Goal: Download file/media

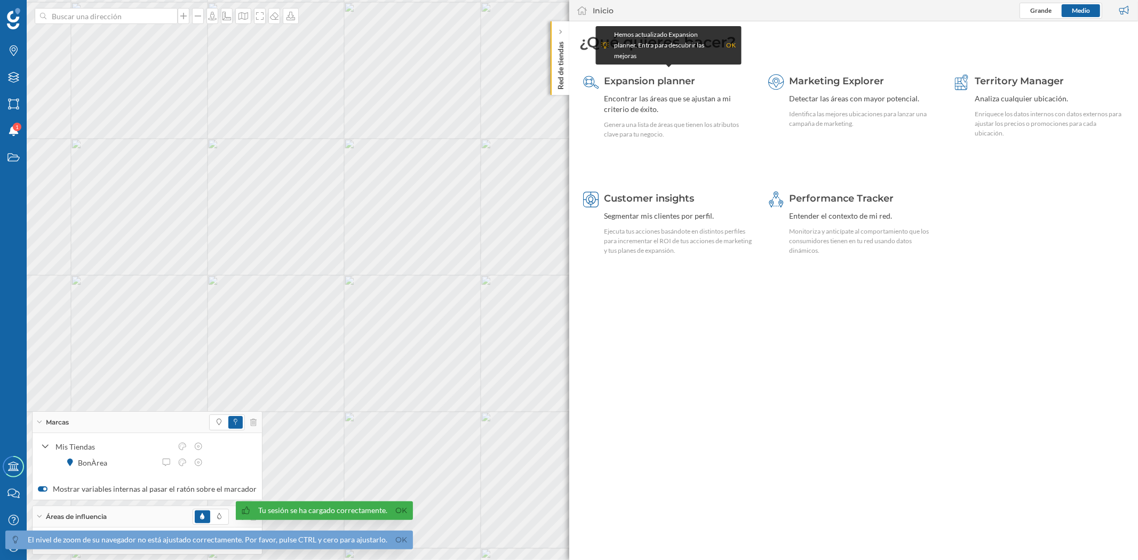
click at [402, 550] on span "El nivel de zoom de su navegador no está ajustado correctamente. Por favor, pul…" at bounding box center [206, 530] width 413 height 59
click at [396, 543] on link "Ok" at bounding box center [401, 540] width 17 height 12
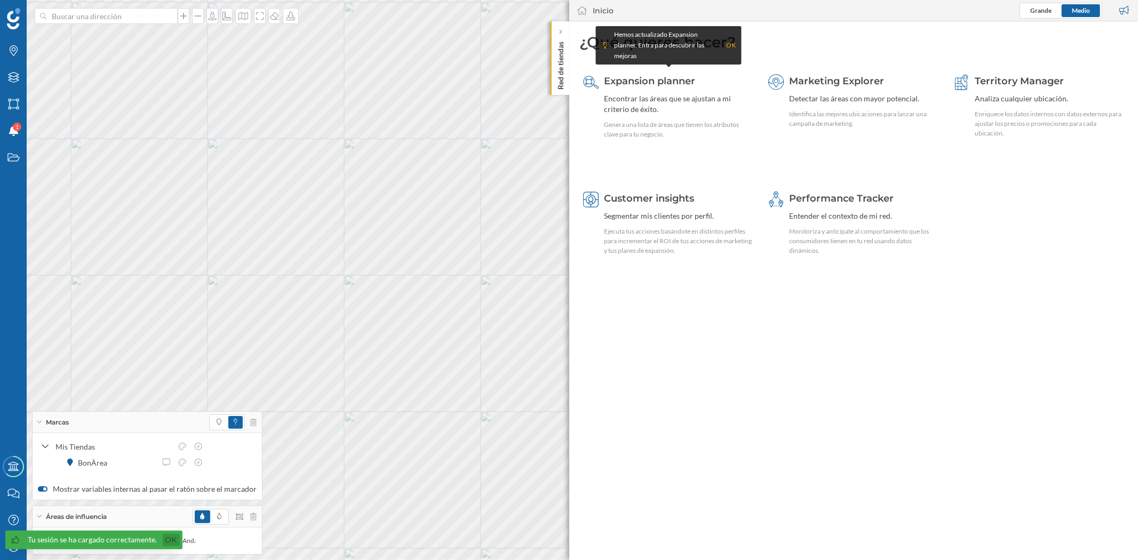
click at [166, 543] on link "Ok" at bounding box center [171, 540] width 17 height 12
click at [560, 66] on p "Red de tiendas" at bounding box center [560, 63] width 11 height 52
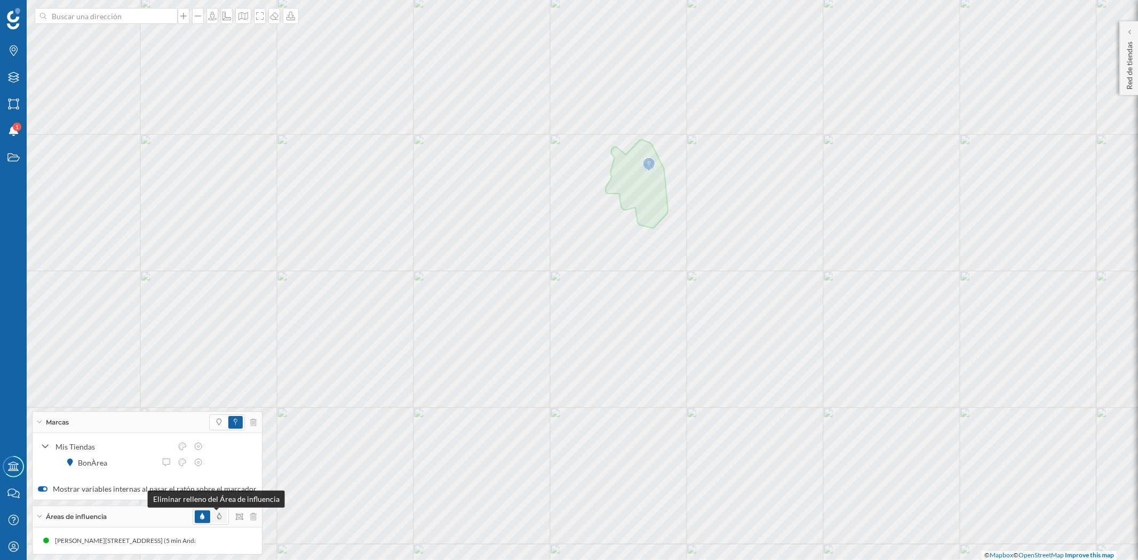
click at [217, 513] on icon at bounding box center [219, 516] width 4 height 6
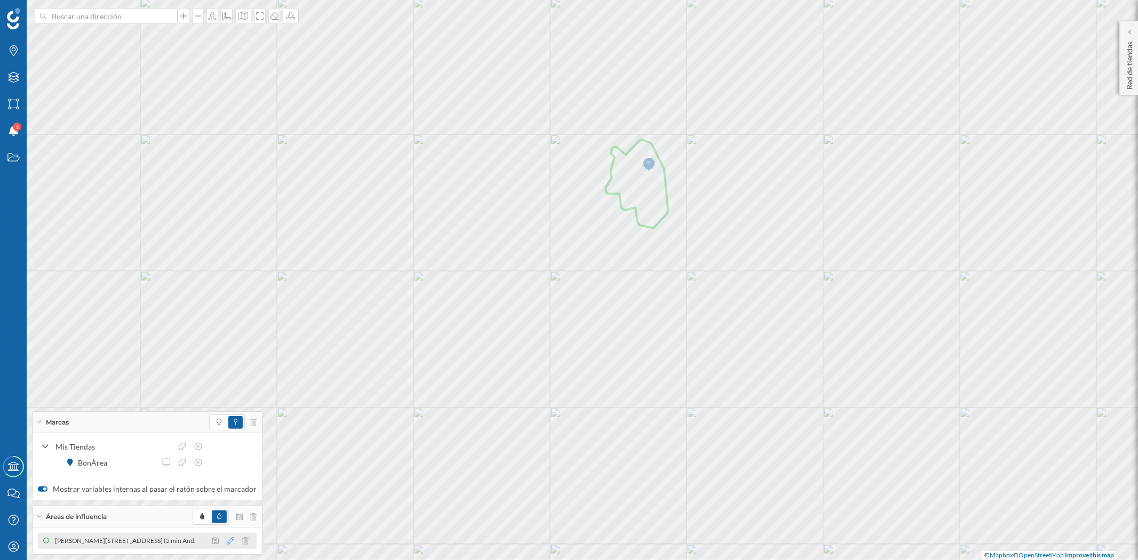
click at [227, 538] on icon at bounding box center [230, 540] width 7 height 7
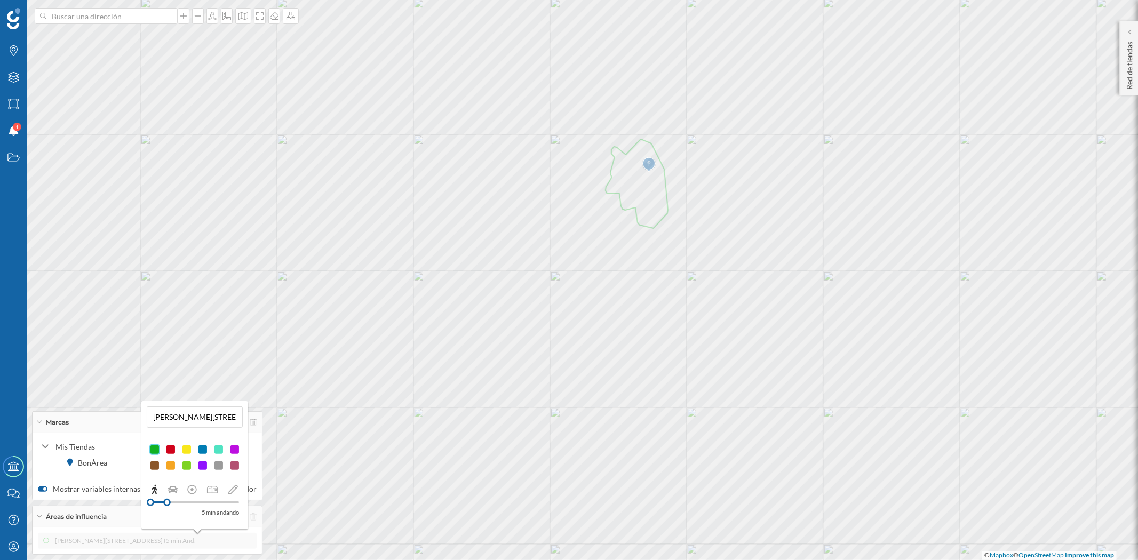
click at [203, 465] on div at bounding box center [202, 465] width 11 height 11
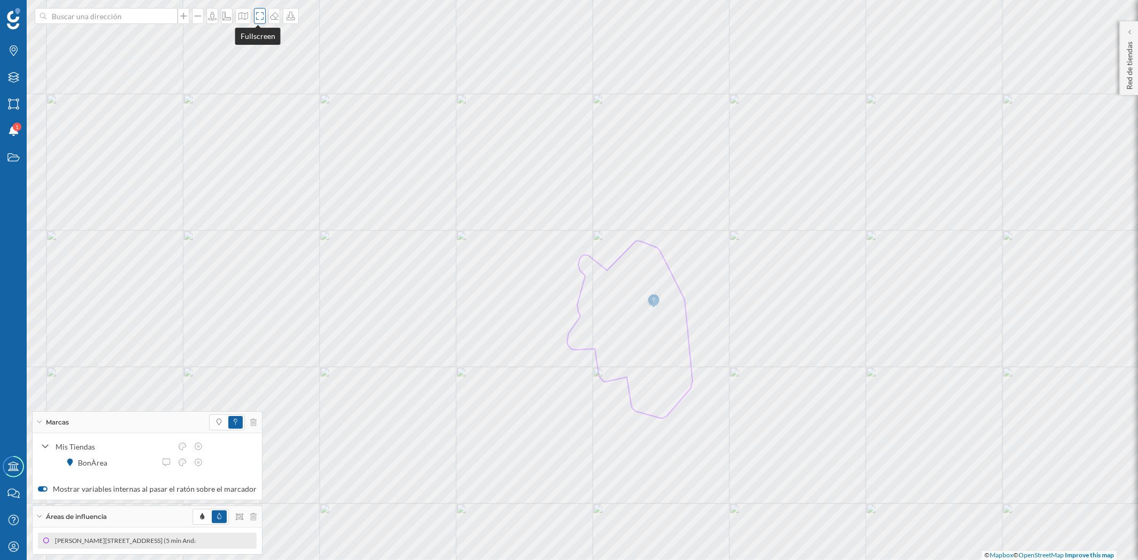
click at [255, 19] on icon at bounding box center [259, 16] width 11 height 9
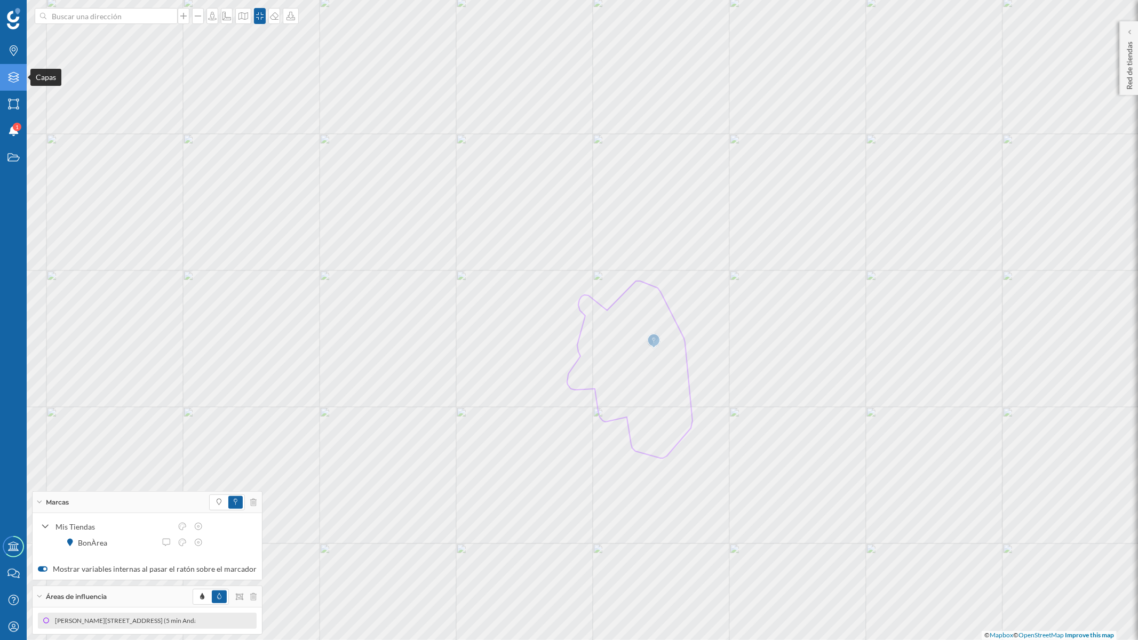
click at [17, 69] on div "Capas" at bounding box center [13, 77] width 27 height 27
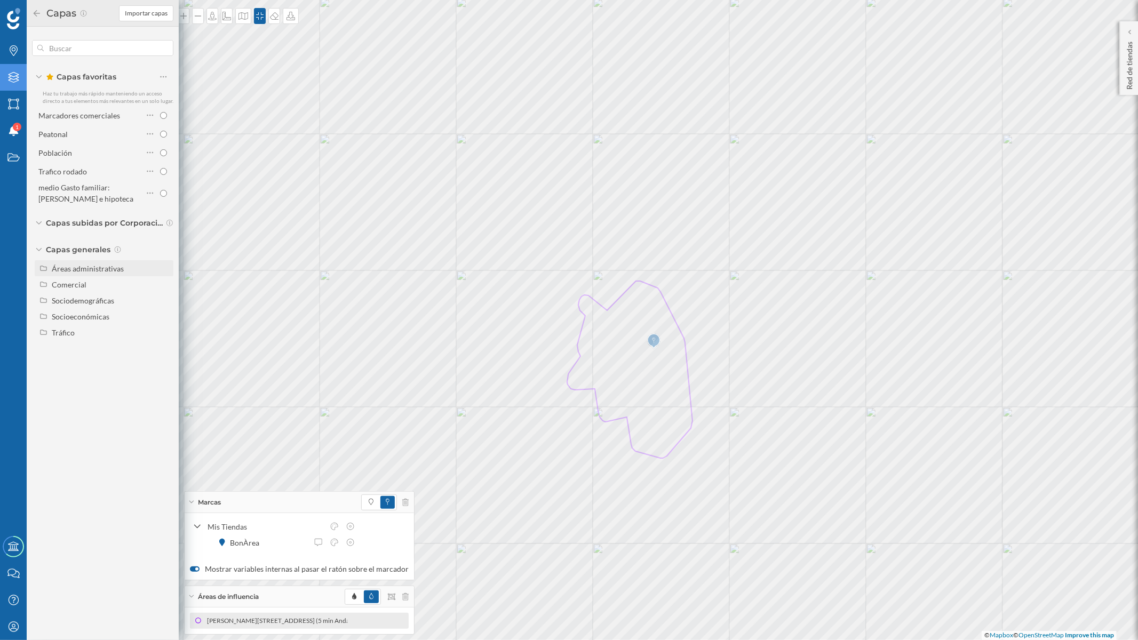
click at [91, 265] on div "Áreas administrativas" at bounding box center [88, 268] width 72 height 9
click at [167, 346] on input "Sección censal" at bounding box center [166, 348] width 7 height 7
radio input "true"
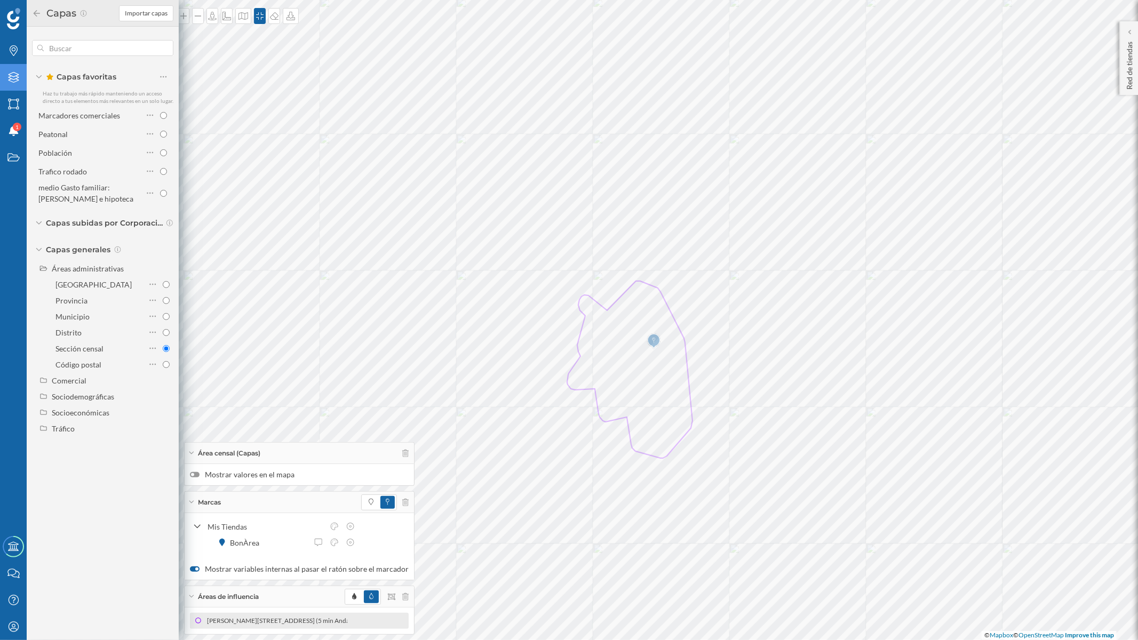
click at [197, 473] on div at bounding box center [195, 474] width 10 height 5
click at [0, 0] on input "Mostrar valores en el mapa" at bounding box center [0, 0] width 0 height 0
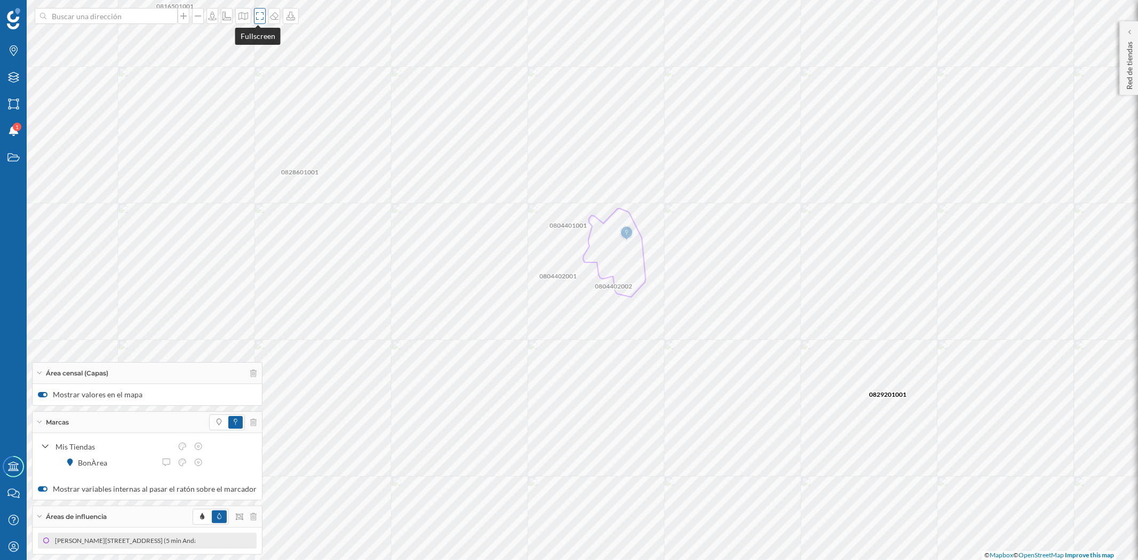
click at [254, 12] on icon at bounding box center [259, 16] width 11 height 9
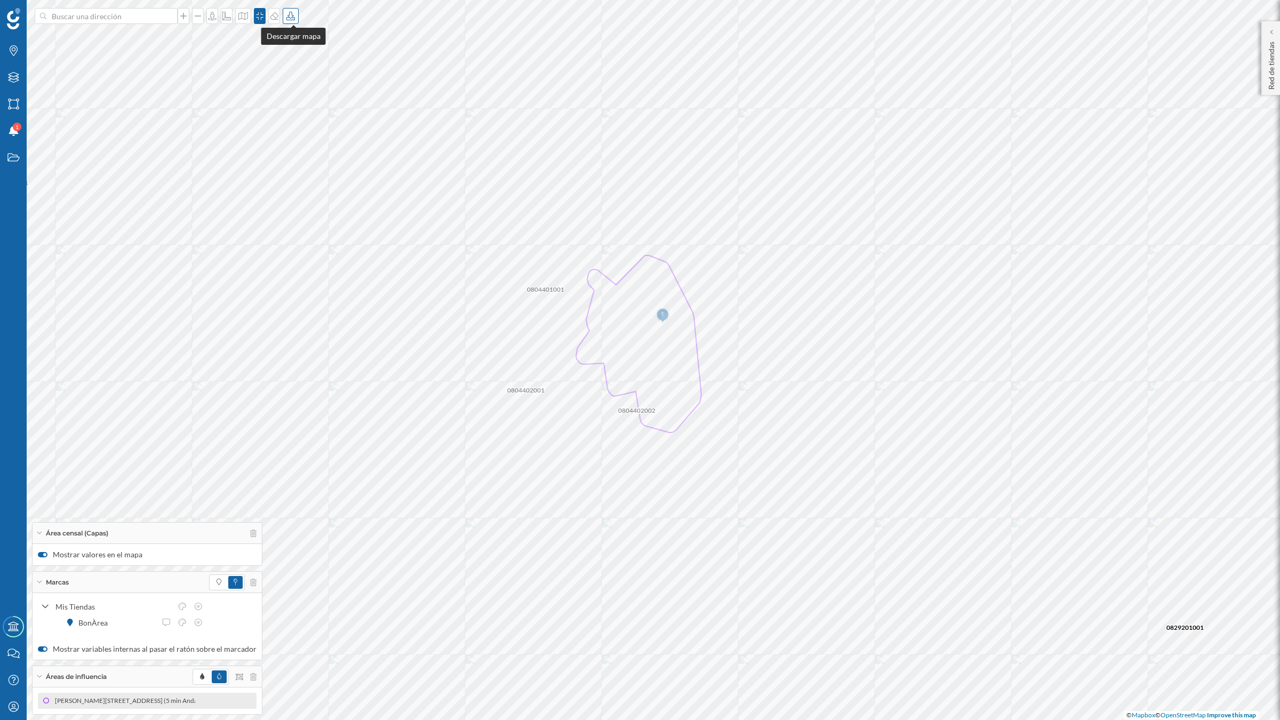
click at [295, 18] on icon at bounding box center [290, 16] width 11 height 9
click at [311, 81] on div "Descargar sin leyenda" at bounding box center [328, 78] width 75 height 11
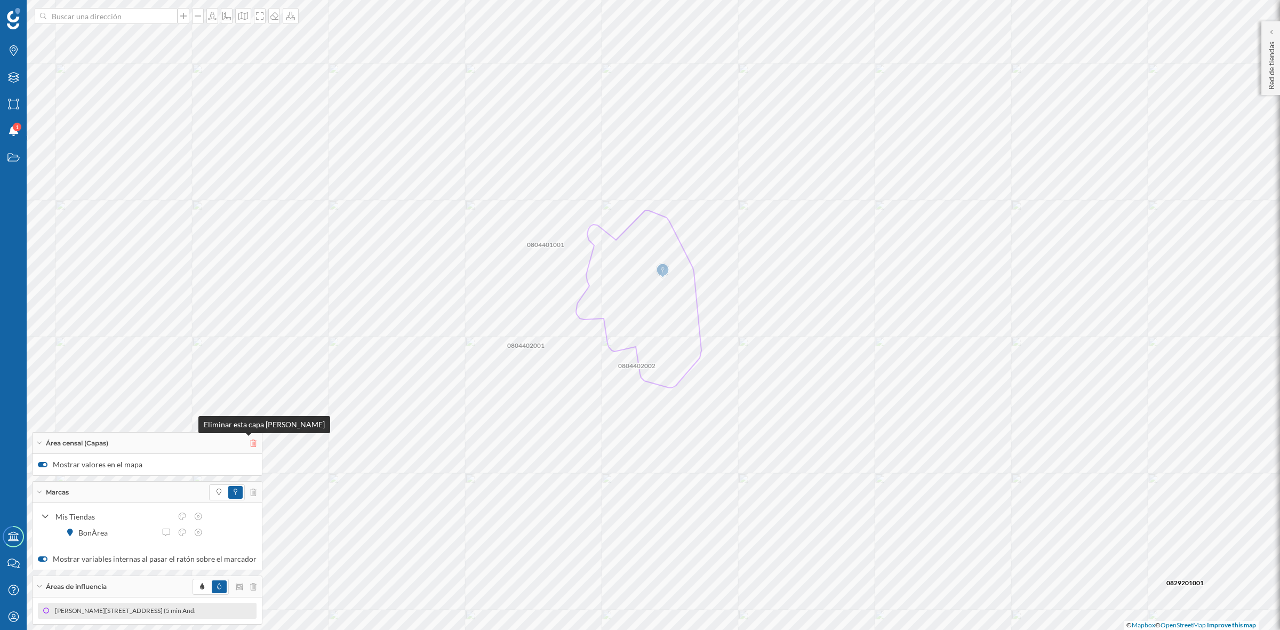
click at [250, 444] on icon at bounding box center [253, 442] width 6 height 7
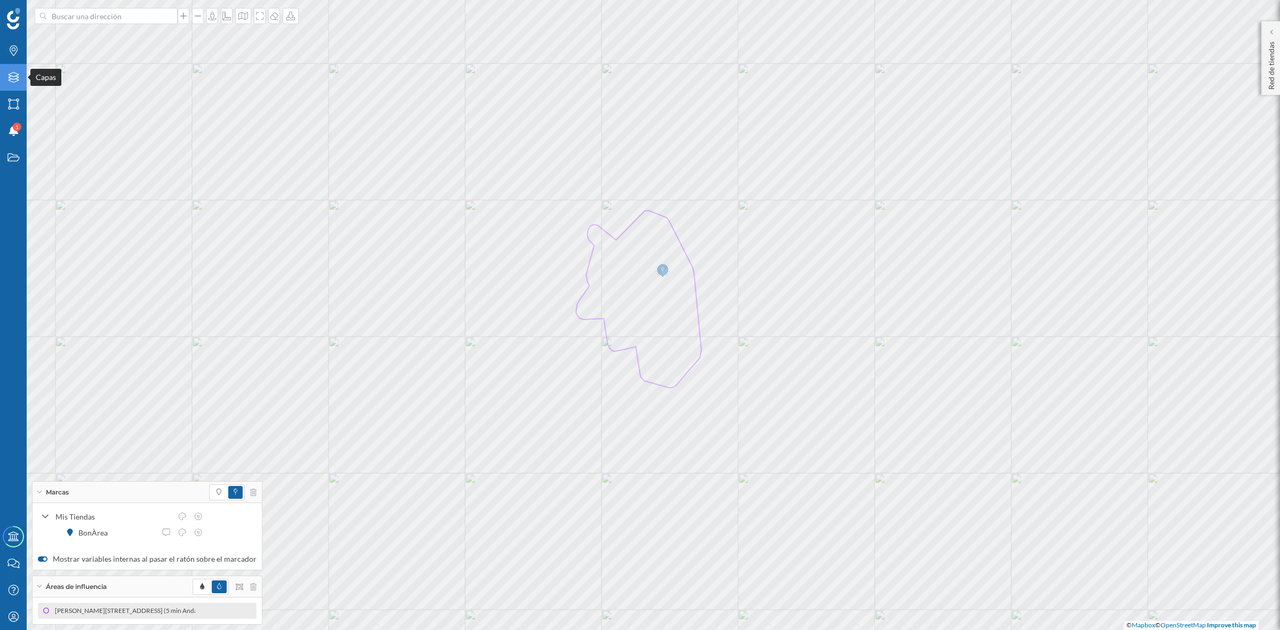
click at [14, 81] on icon "Capas" at bounding box center [13, 77] width 13 height 11
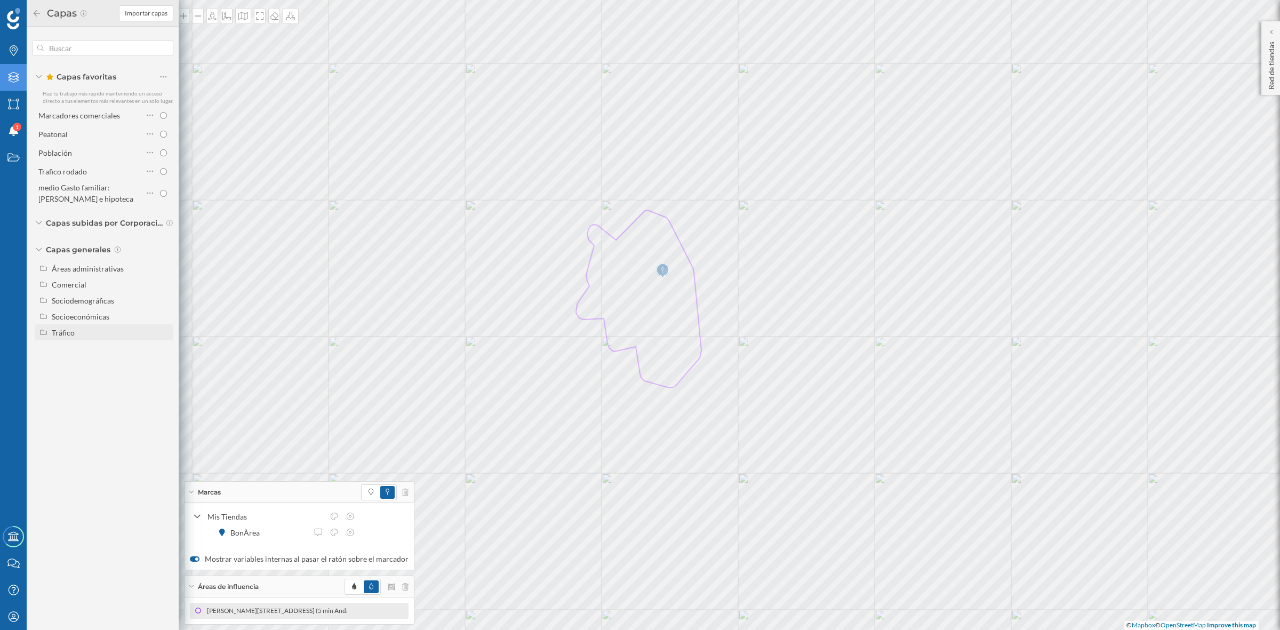
click at [69, 326] on div "Tráfico" at bounding box center [104, 332] width 139 height 16
click at [164, 365] on input "Peatonal" at bounding box center [166, 364] width 7 height 7
radio input "true"
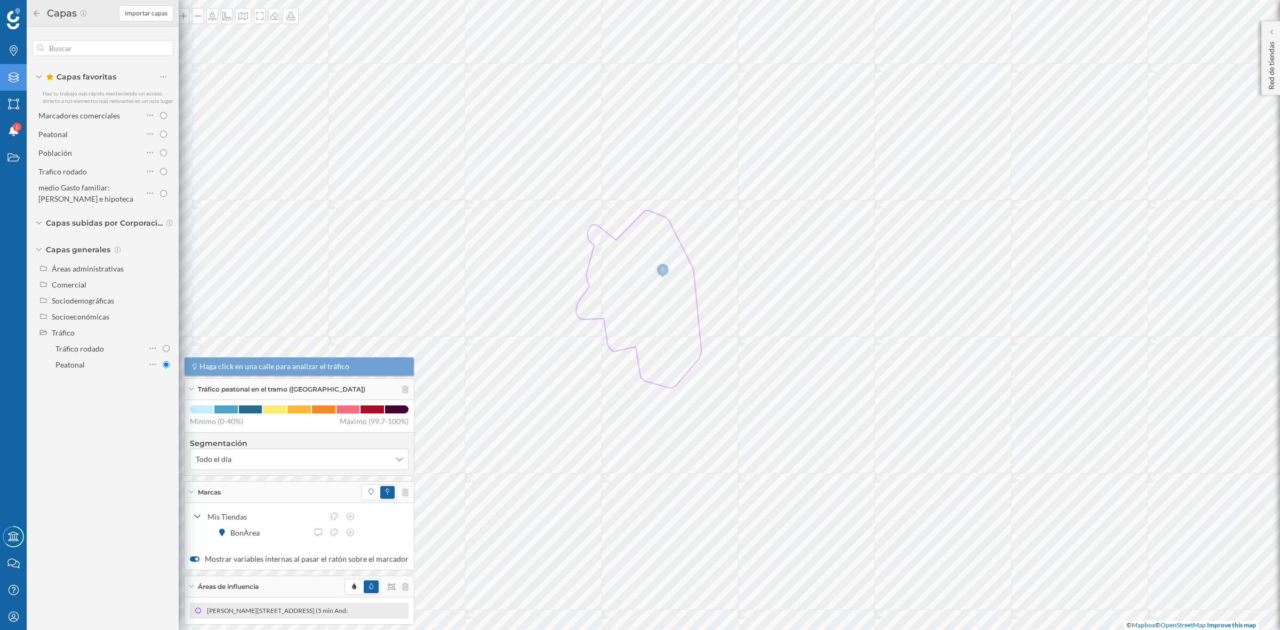
click at [33, 10] on icon at bounding box center [37, 13] width 10 height 7
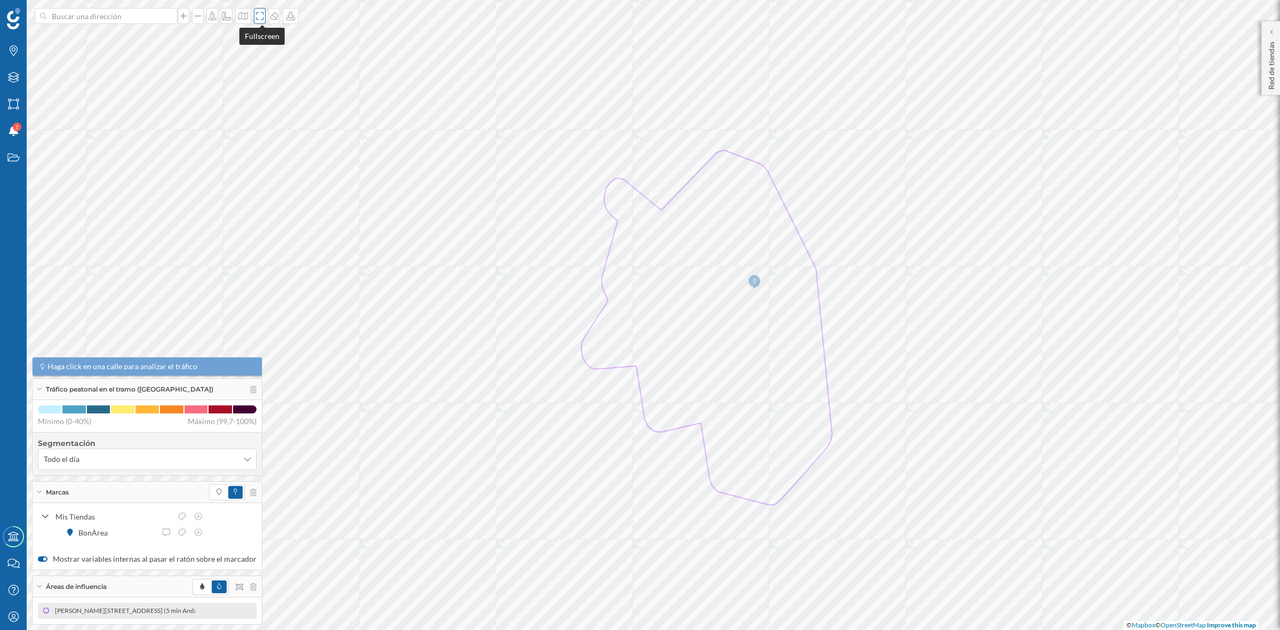
click at [260, 17] on icon at bounding box center [259, 16] width 11 height 9
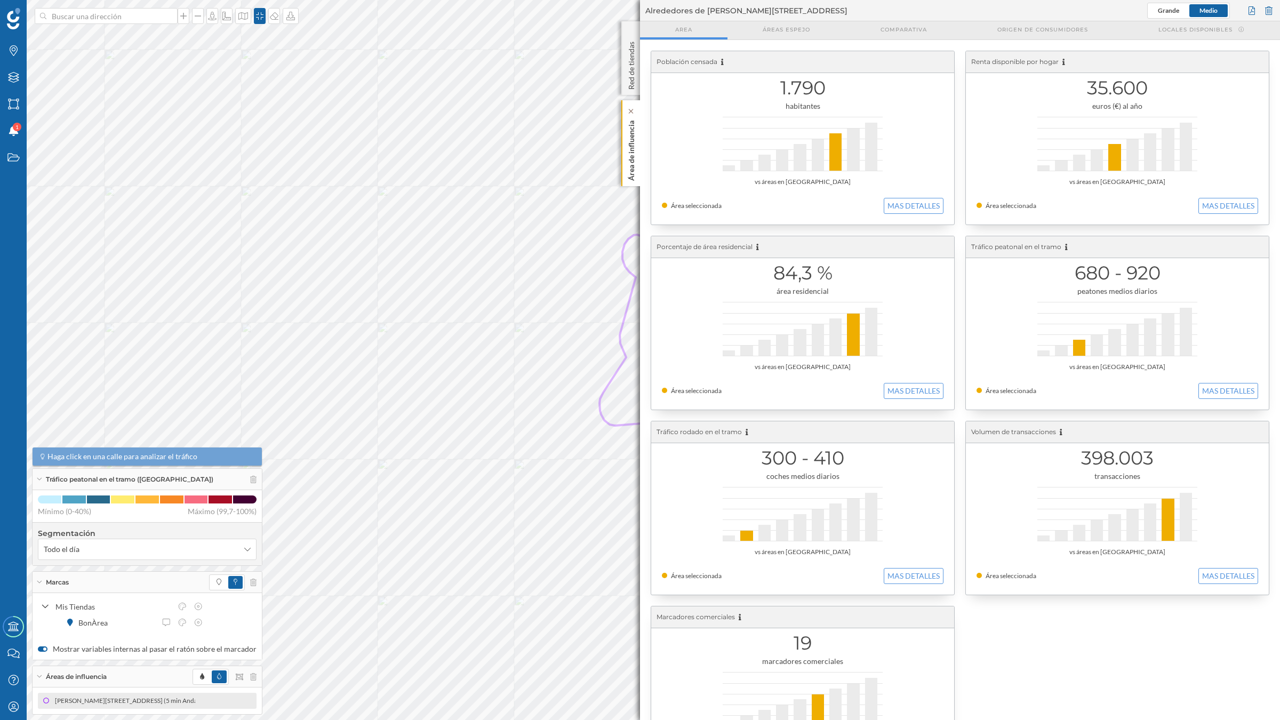
click at [635, 154] on p "Área de influencia" at bounding box center [631, 148] width 11 height 65
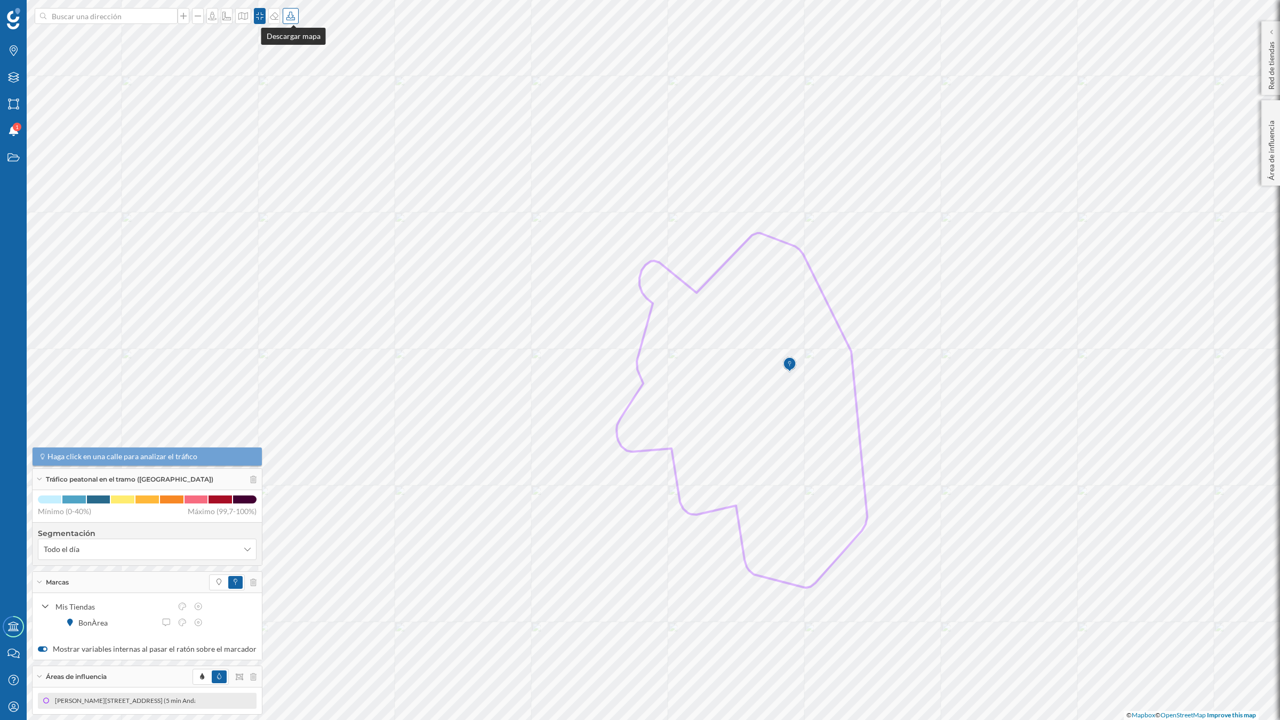
click at [289, 19] on icon at bounding box center [290, 16] width 11 height 9
click at [310, 81] on div "Descargar sin leyenda" at bounding box center [328, 78] width 75 height 11
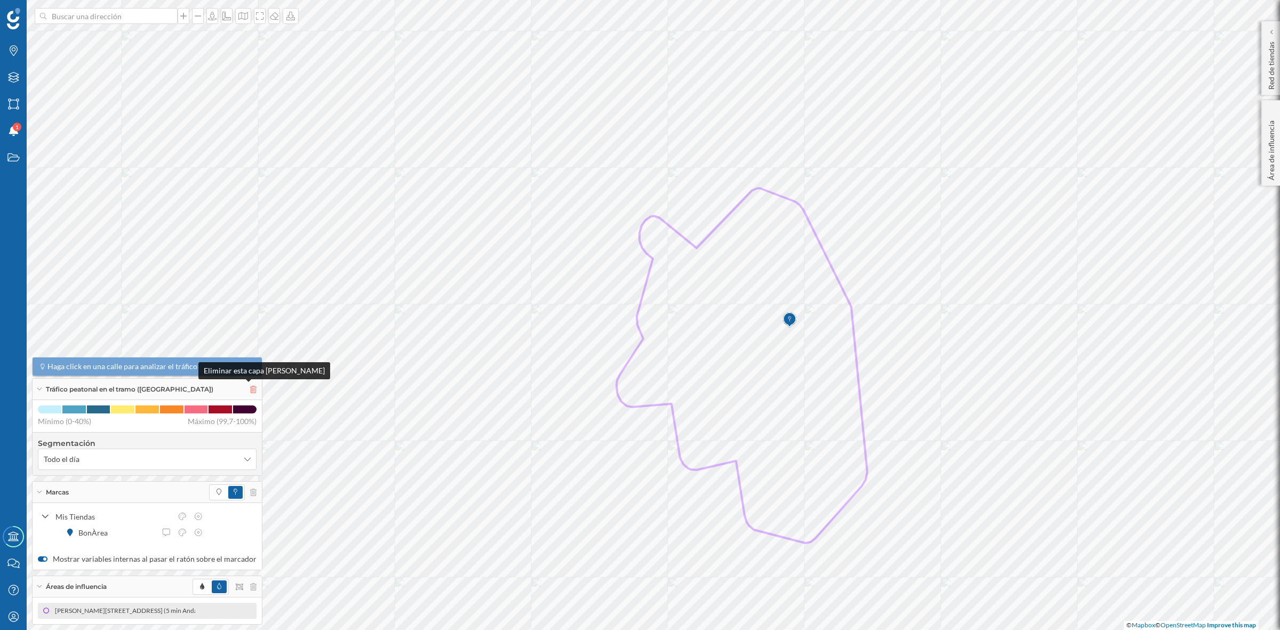
click at [250, 390] on icon at bounding box center [253, 389] width 6 height 7
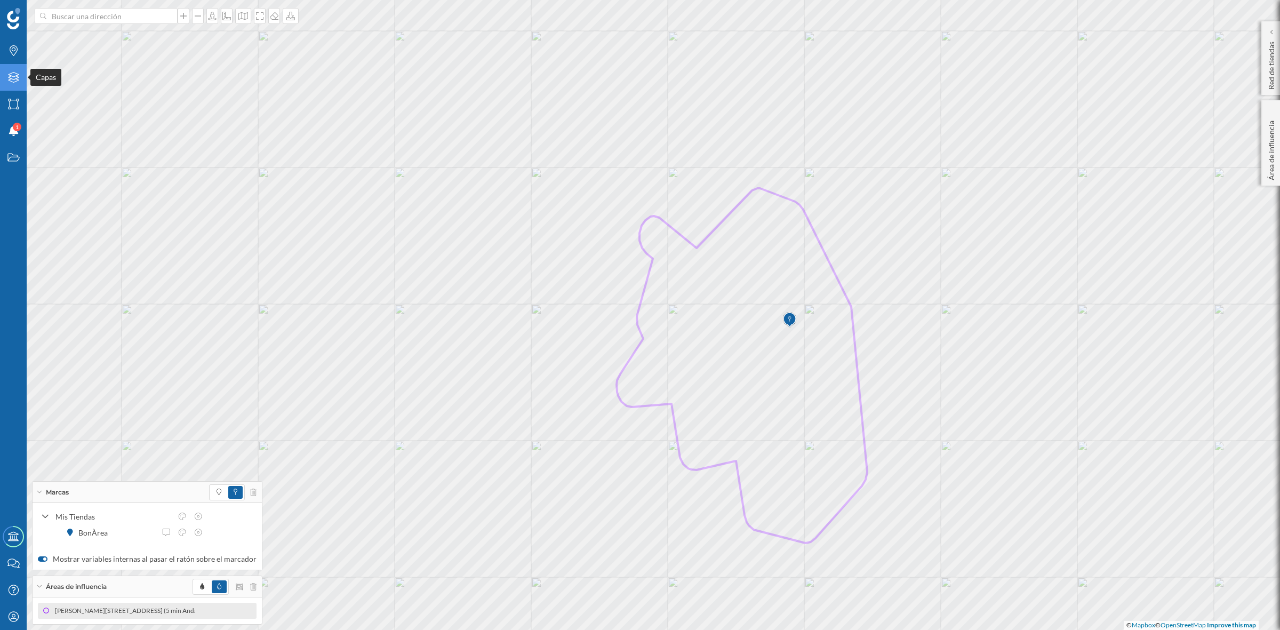
click at [12, 69] on div "Capas" at bounding box center [13, 77] width 27 height 27
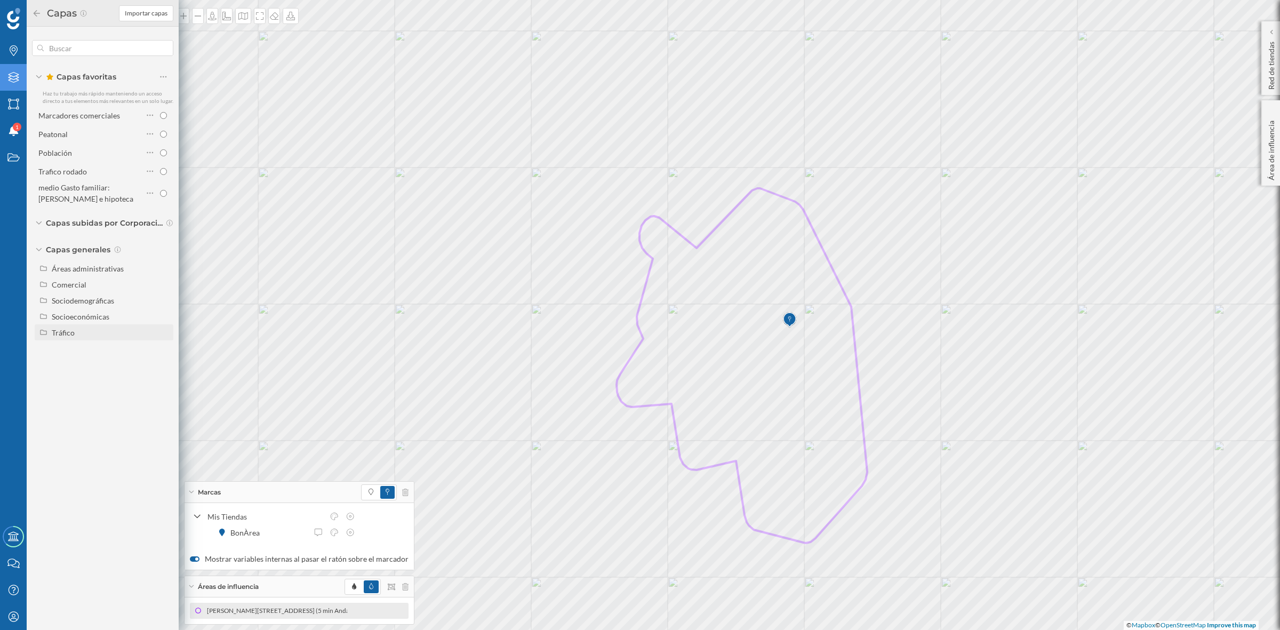
click at [92, 329] on div "Tráfico" at bounding box center [111, 332] width 118 height 11
click at [164, 347] on input "Tráfico rodado" at bounding box center [166, 348] width 7 height 7
radio input "true"
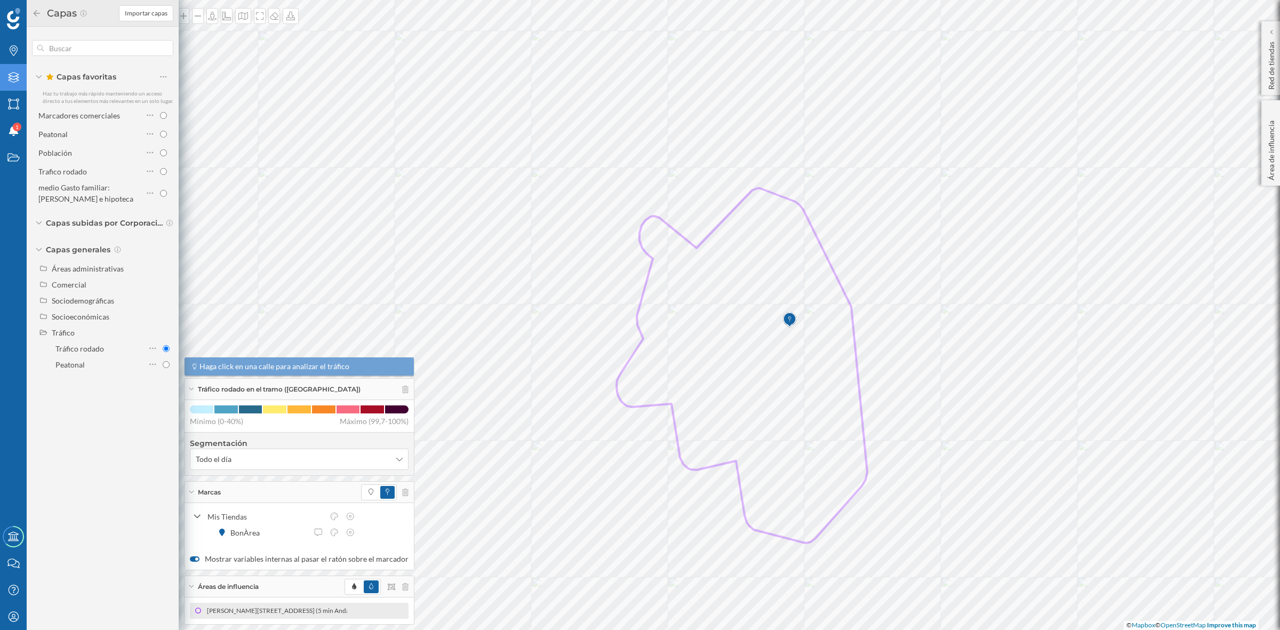
click at [36, 14] on icon at bounding box center [37, 13] width 10 height 7
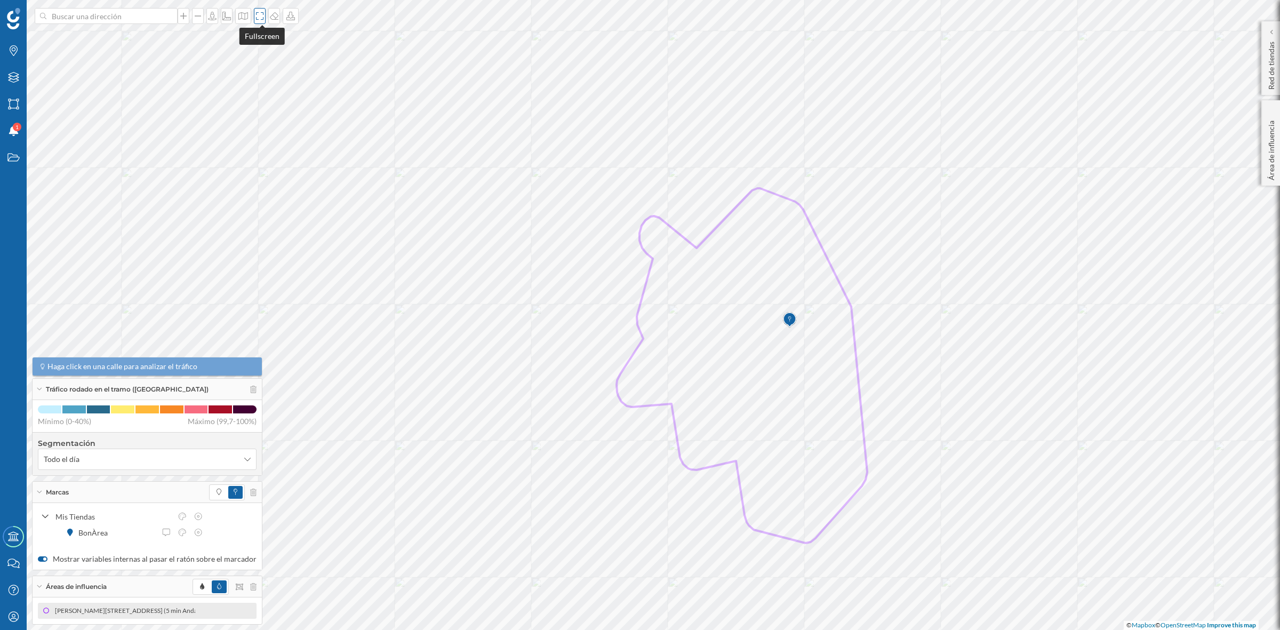
click at [260, 14] on icon at bounding box center [259, 16] width 11 height 9
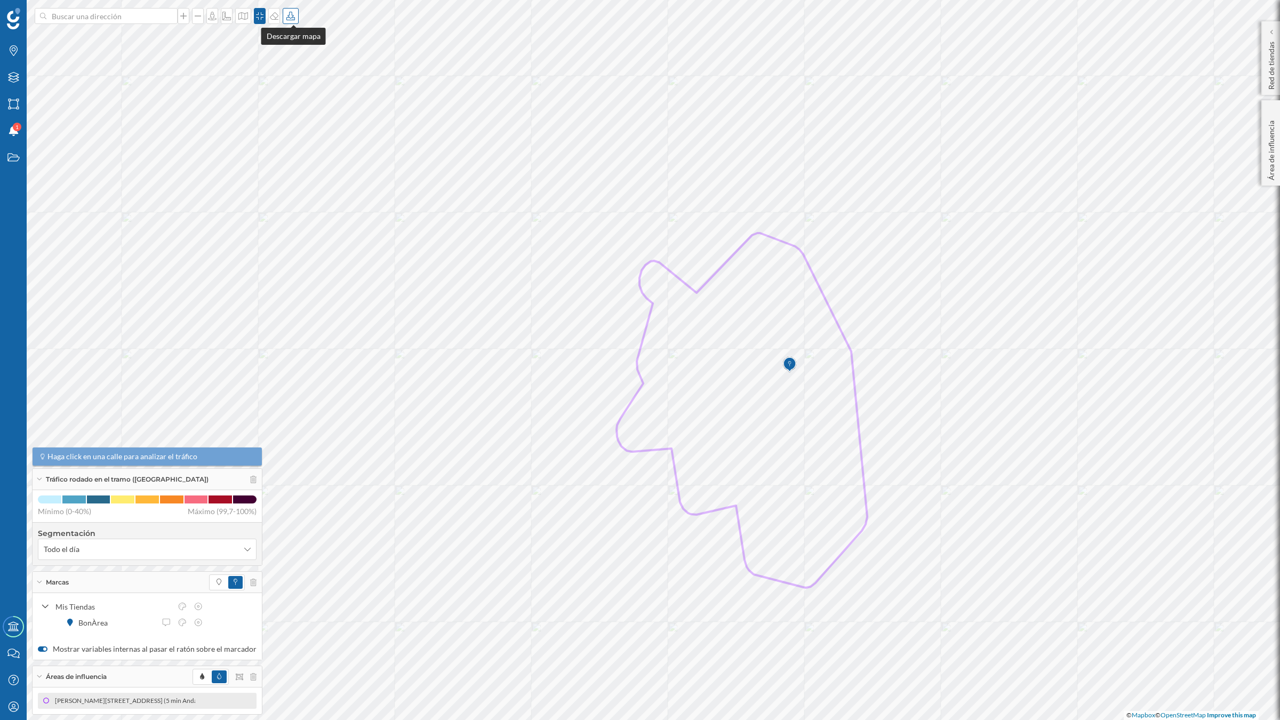
click at [294, 14] on icon at bounding box center [290, 16] width 11 height 9
click at [297, 76] on div "Descargar sin leyenda" at bounding box center [328, 78] width 75 height 11
